Goal: Entertainment & Leisure: Consume media (video, audio)

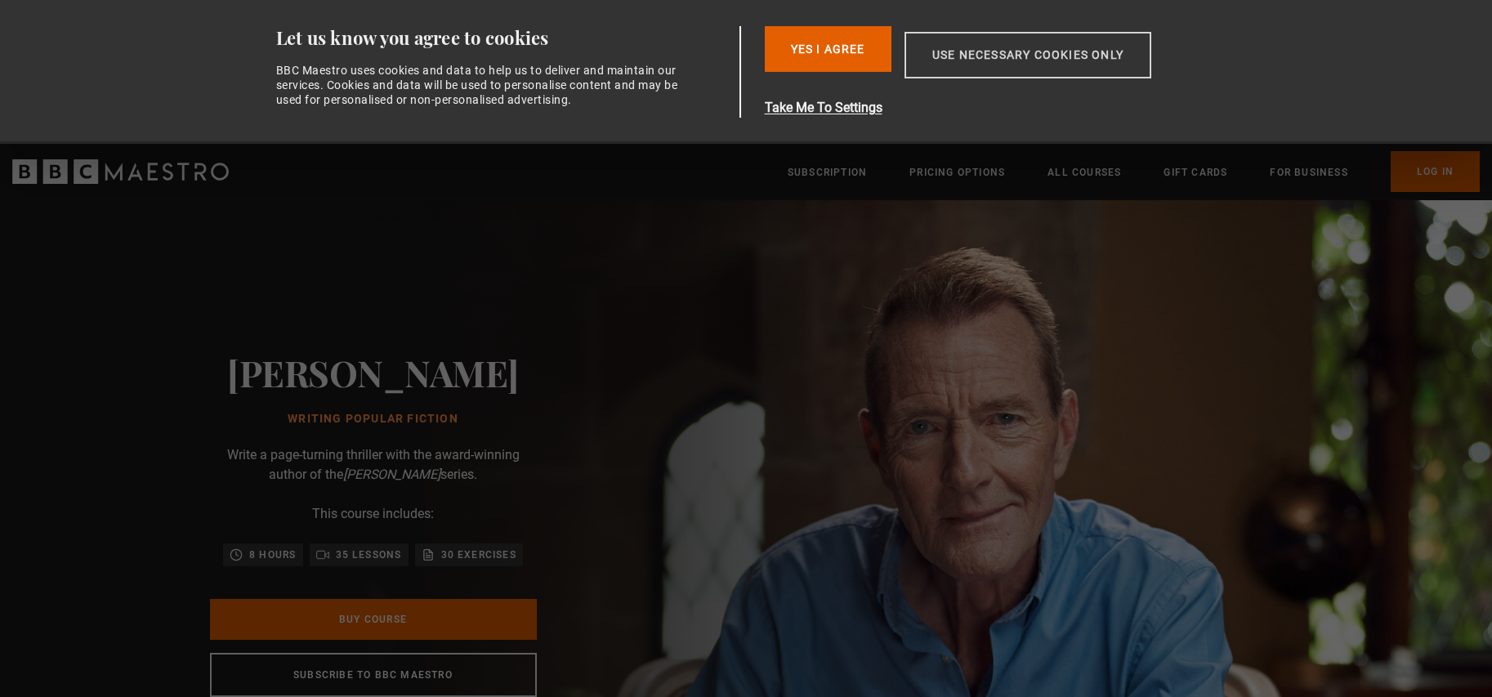
click at [952, 51] on button "Use necessary cookies only" at bounding box center [1027, 55] width 247 height 47
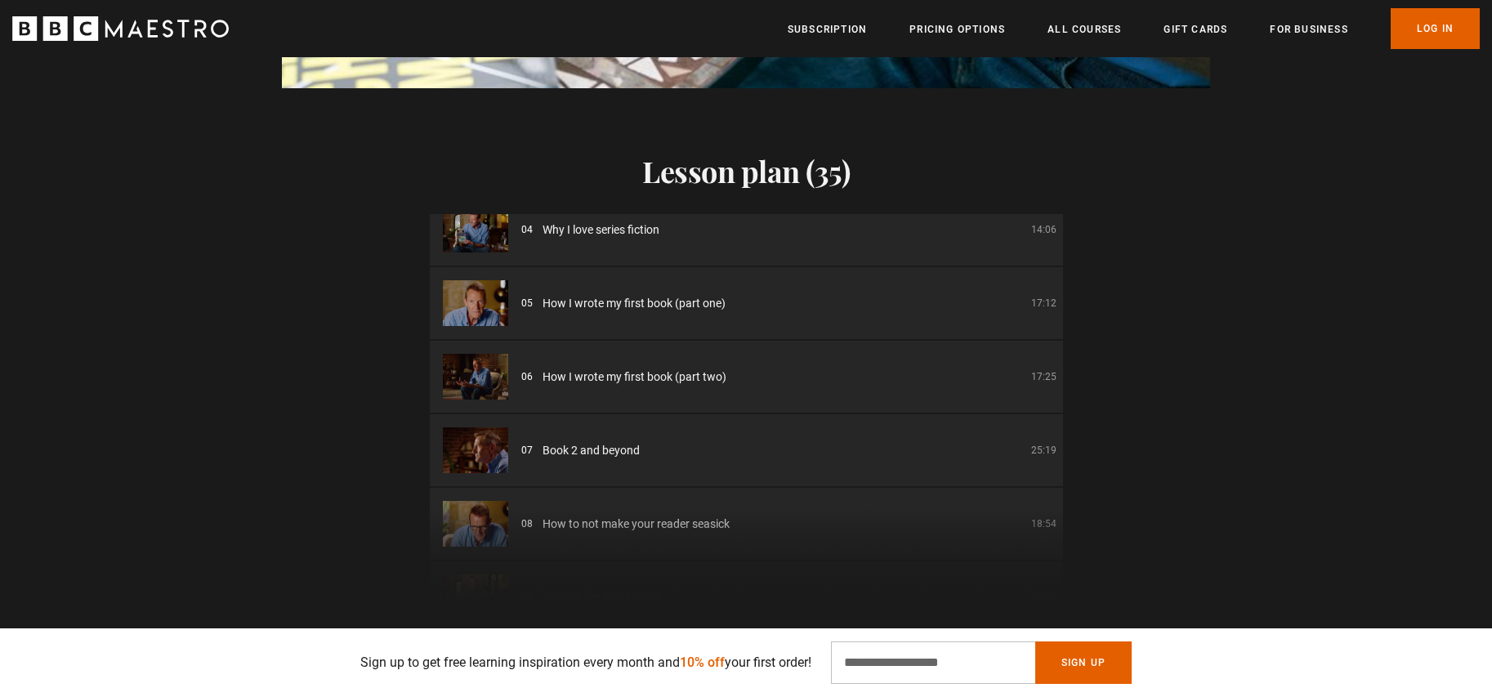
scroll to position [245, 0]
click at [472, 296] on img at bounding box center [475, 299] width 65 height 46
click at [462, 306] on img at bounding box center [475, 299] width 65 height 46
click at [605, 306] on span "How I wrote my first book (part one)" at bounding box center [633, 299] width 183 height 17
click at [604, 299] on span "How I wrote my first book (part one)" at bounding box center [633, 299] width 183 height 17
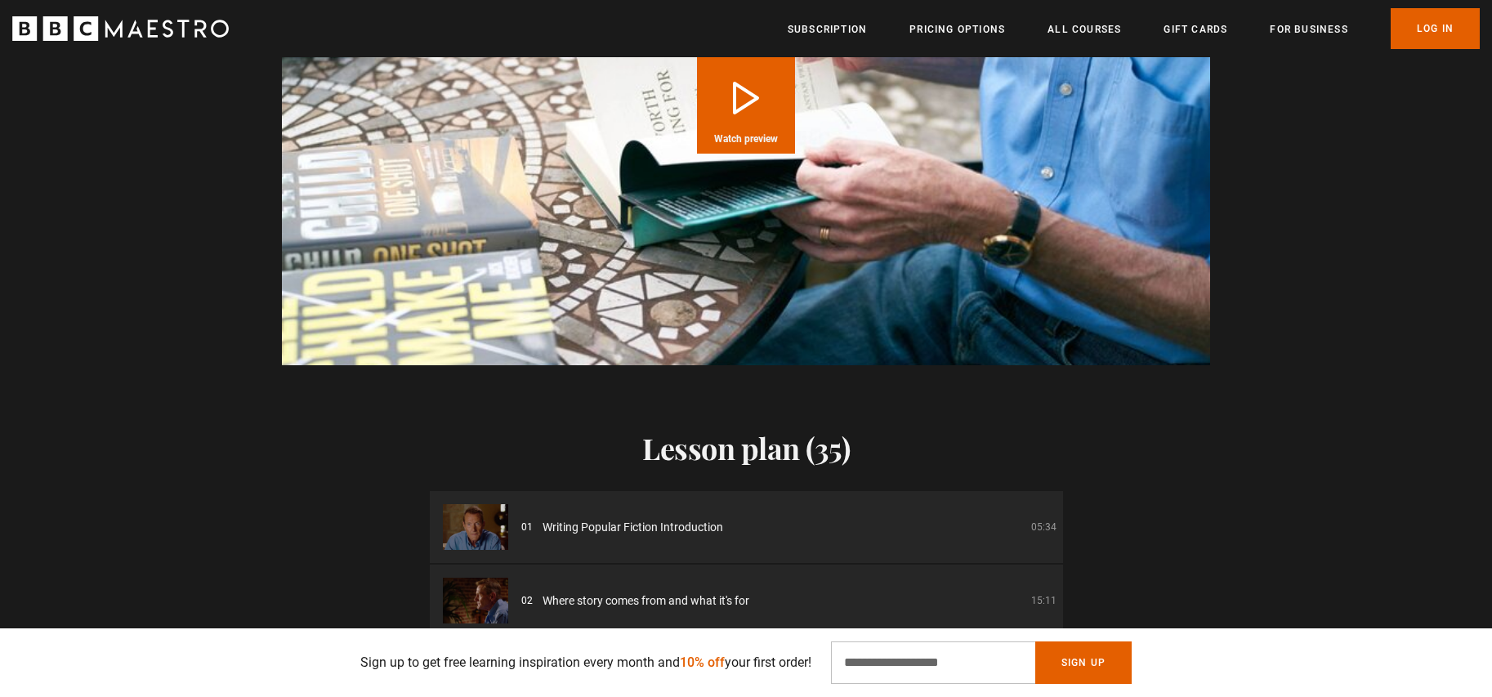
scroll to position [0, 1070]
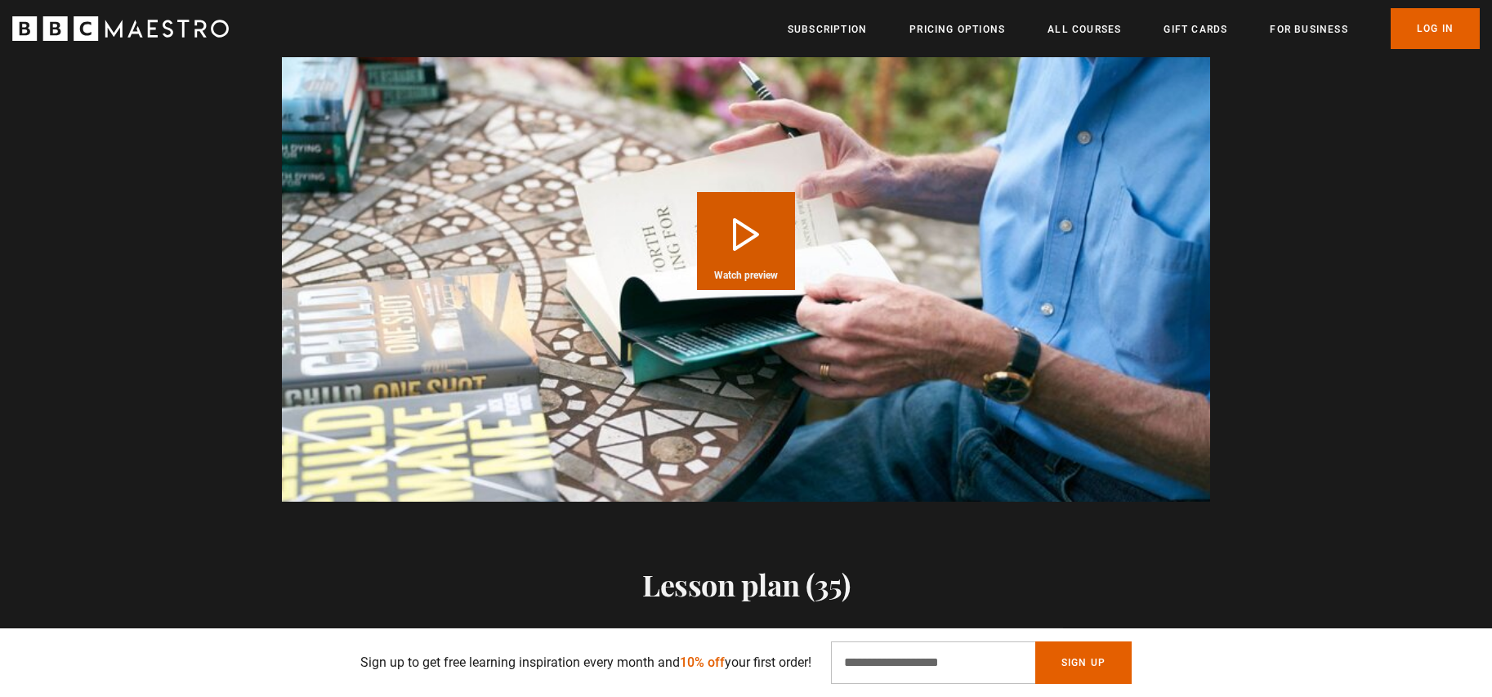
click at [734, 226] on button "Play Course overview for Writing Popular Fiction with [PERSON_NAME] Watch previ…" at bounding box center [746, 241] width 98 height 98
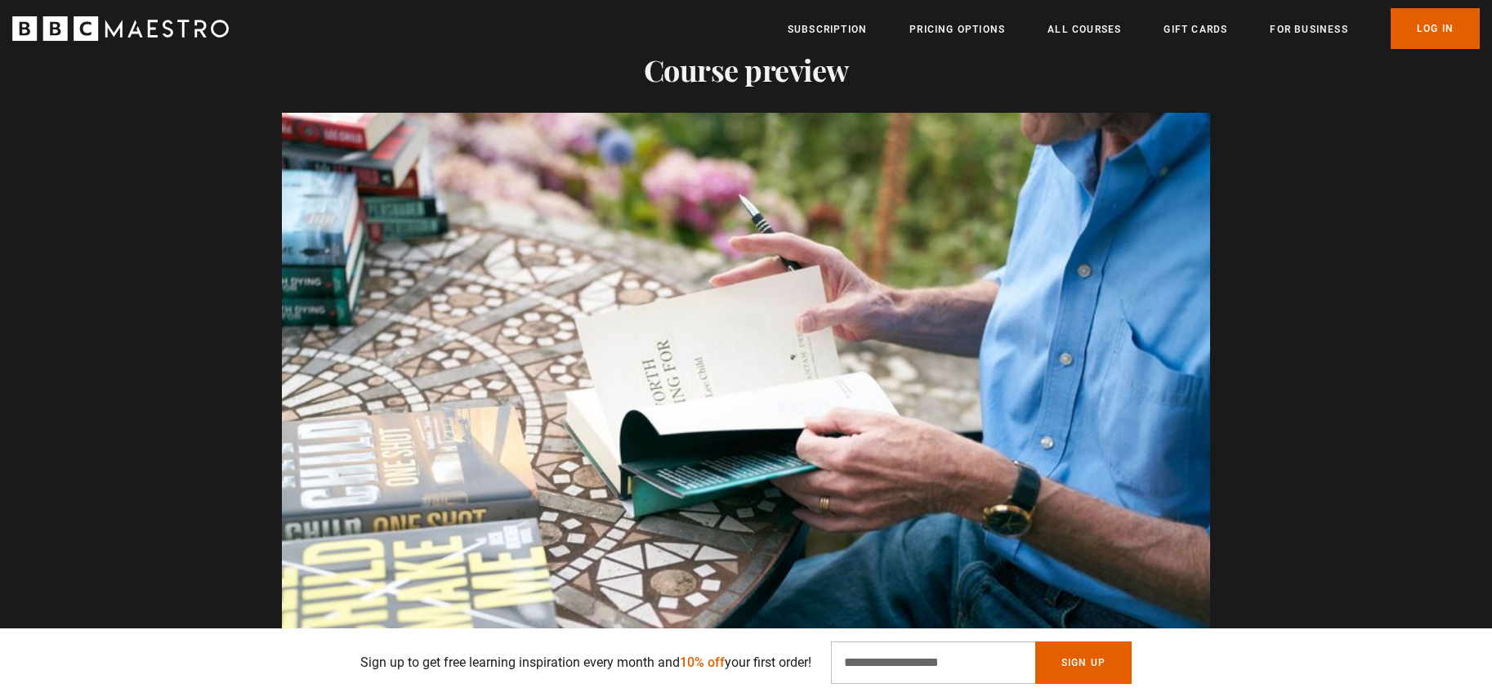
scroll to position [0, 2140]
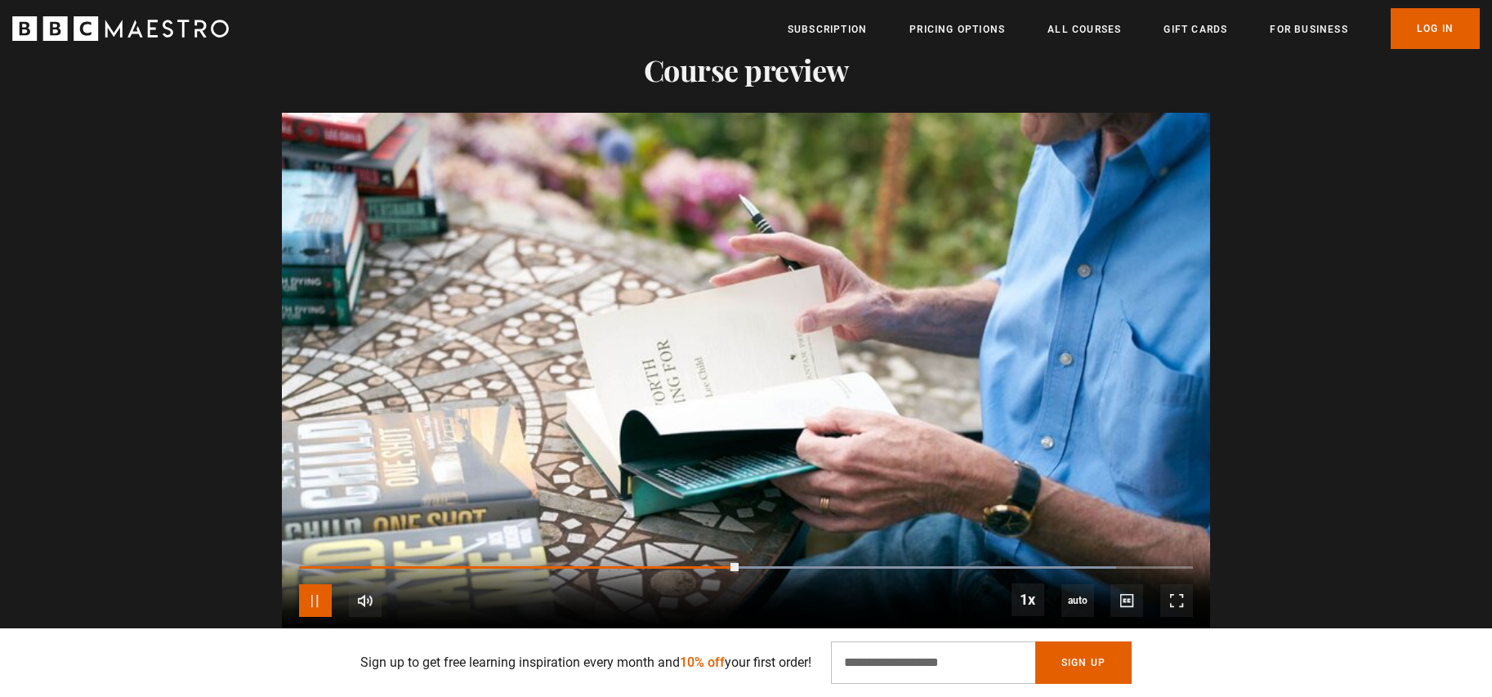
click at [315, 601] on span "Video Player" at bounding box center [315, 600] width 33 height 33
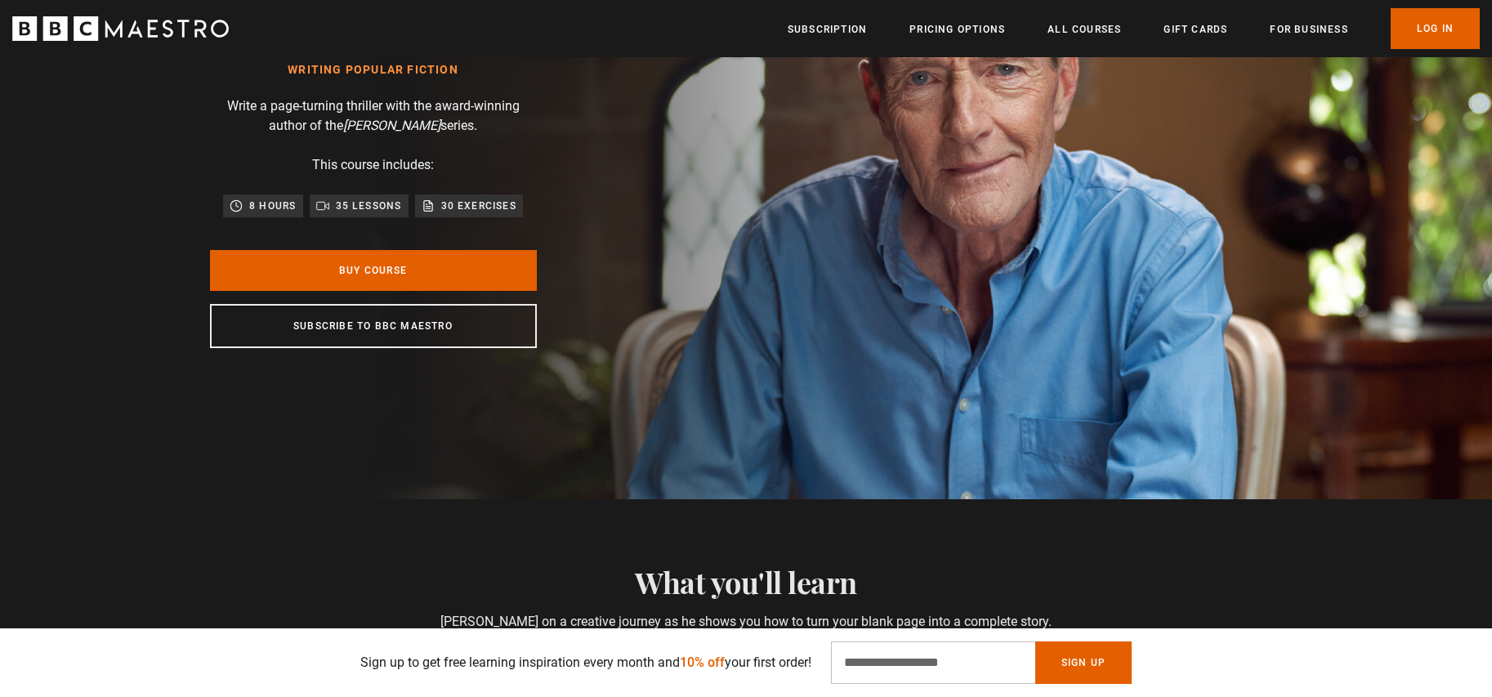
scroll to position [205, 0]
drag, startPoint x: 907, startPoint y: 172, endPoint x: 1040, endPoint y: 225, distance: 143.7
click at [1072, 240] on section "[PERSON_NAME] Writing Popular Fiction Write a page-turning thriller with the aw…" at bounding box center [746, 176] width 1492 height 648
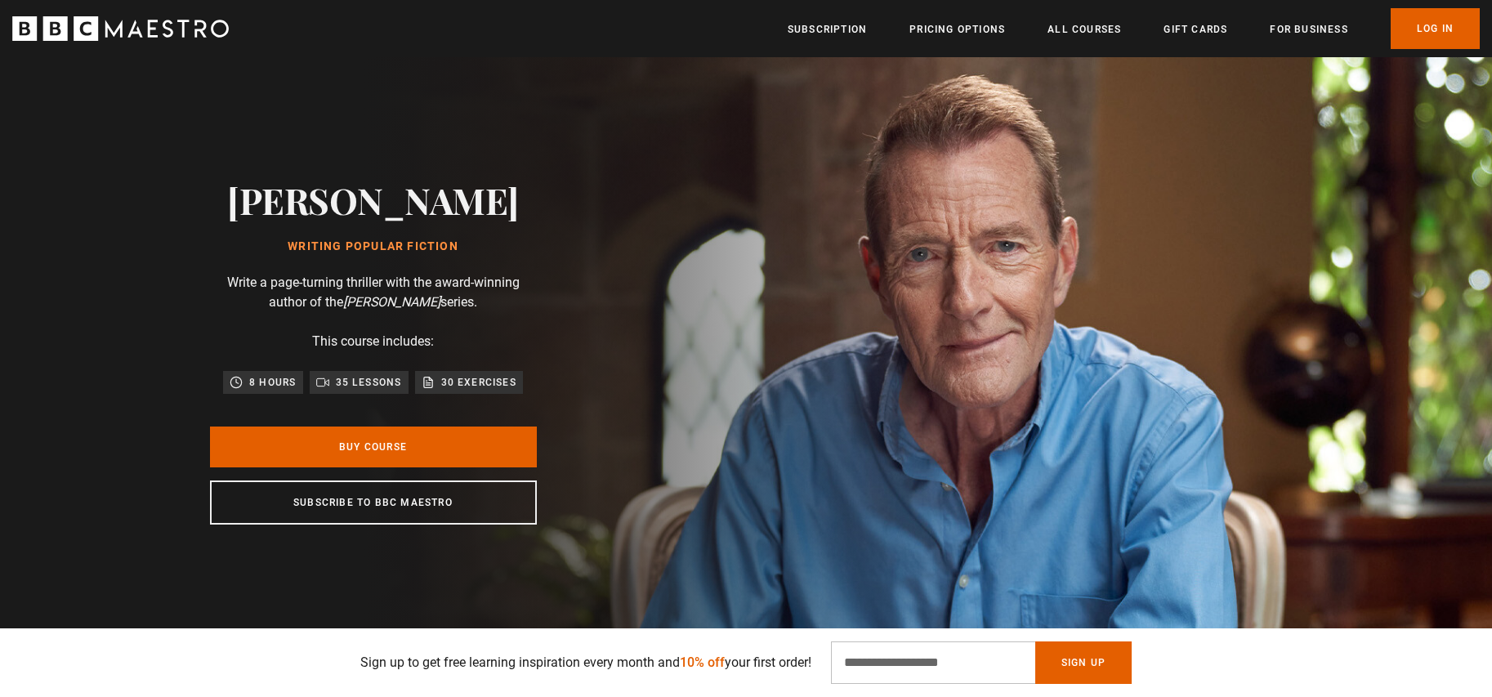
scroll to position [0, 2782]
click at [1358, 628] on div "Thanks for signing up. Check your inbox - your discount code is on the way! Oop…" at bounding box center [746, 662] width 1492 height 69
